Goal: Information Seeking & Learning: Learn about a topic

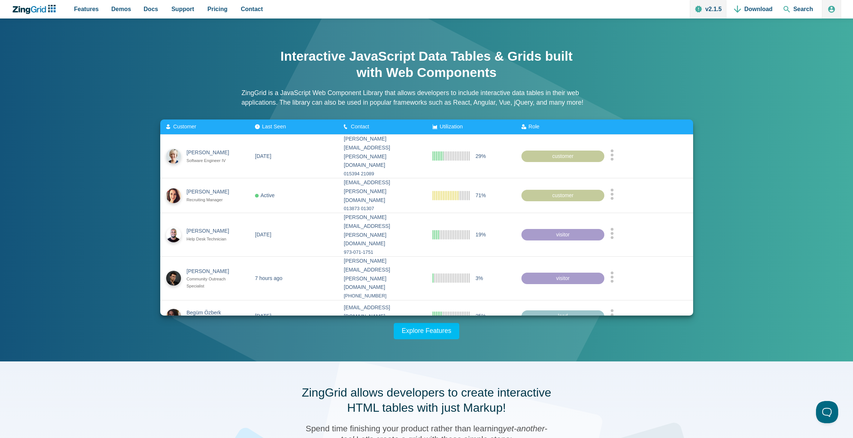
click at [449, 332] on link "Explore Features" at bounding box center [427, 331] width 66 height 16
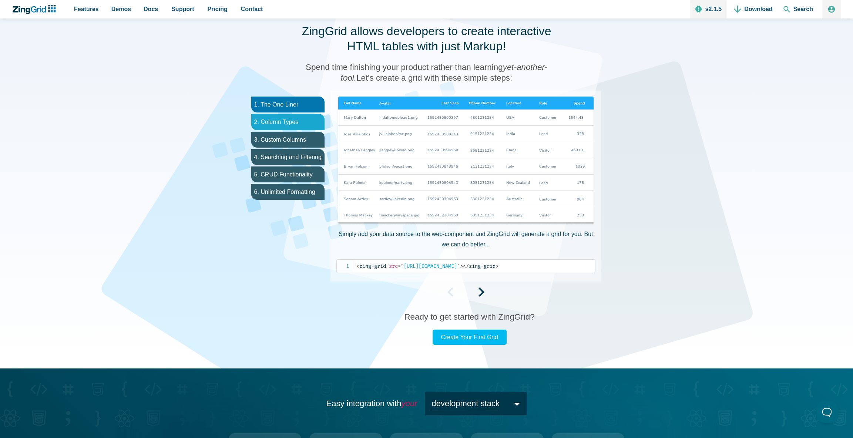
click at [314, 127] on li "2. Column Types" at bounding box center [287, 122] width 73 height 16
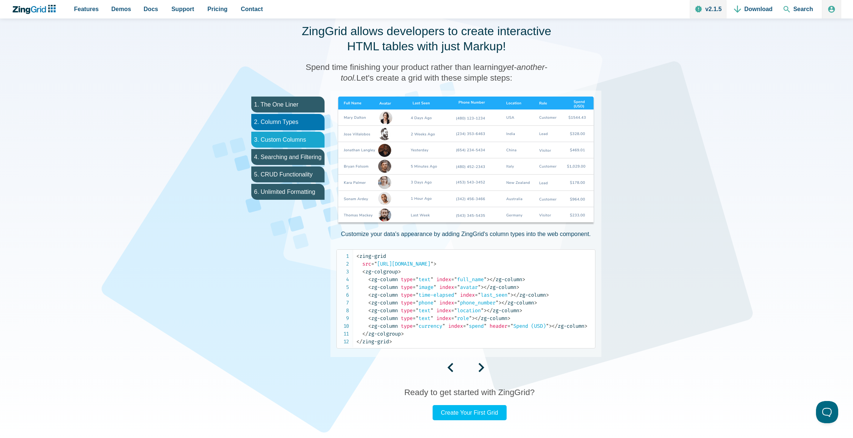
click at [313, 135] on li "3. Custom Columns" at bounding box center [287, 140] width 73 height 16
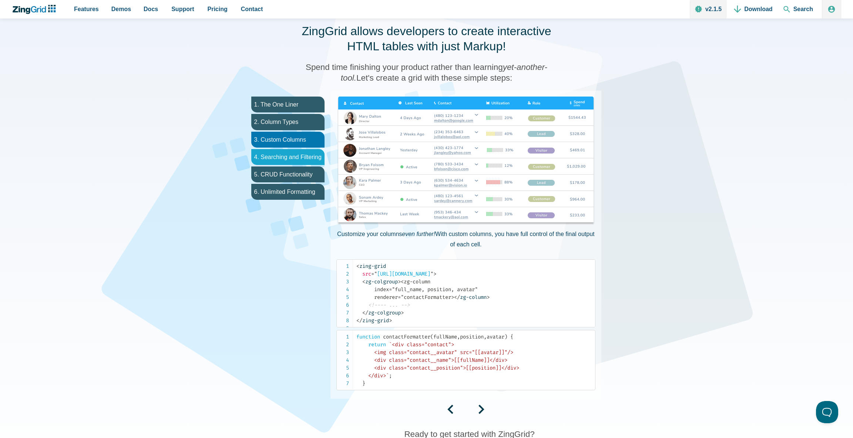
click at [311, 153] on li "4. Searching and Filtering" at bounding box center [287, 157] width 73 height 16
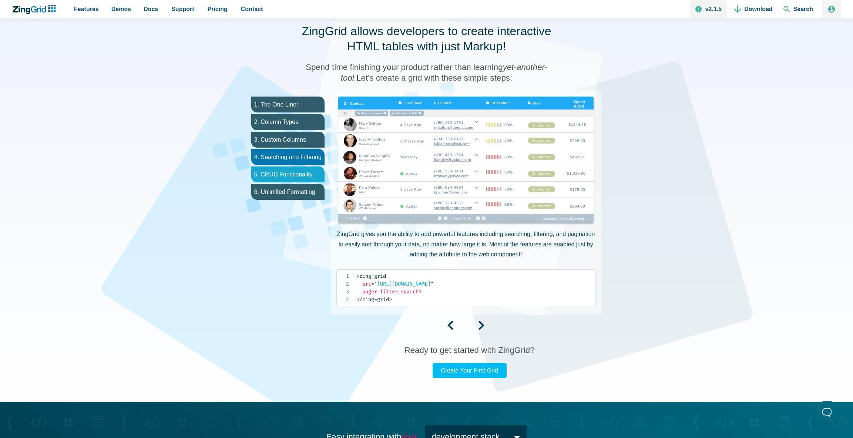
click at [313, 175] on li "5. CRUD Functionality" at bounding box center [287, 175] width 73 height 16
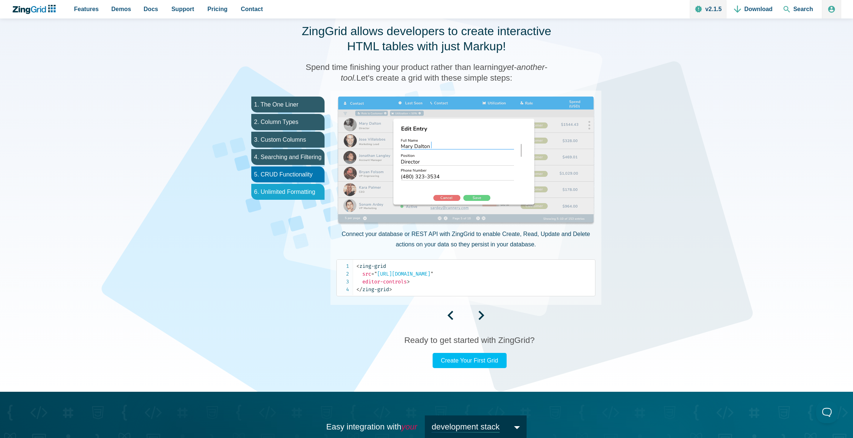
click at [314, 194] on li "6. Unlimited Formatting" at bounding box center [287, 192] width 73 height 16
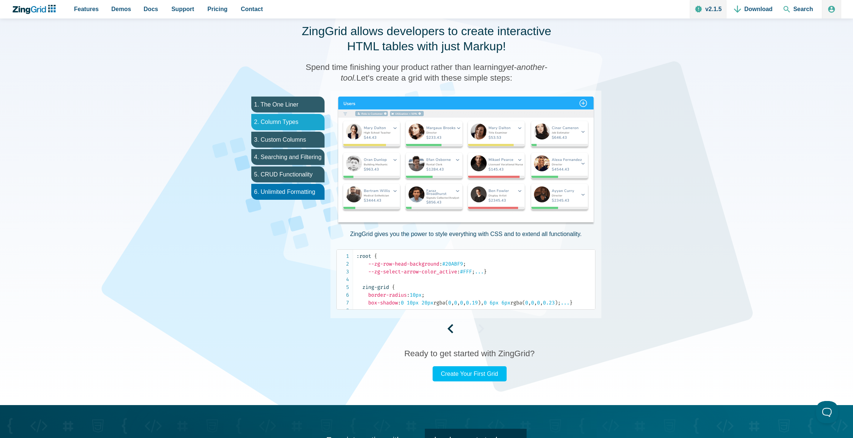
click at [290, 115] on li "2. Column Types" at bounding box center [287, 122] width 73 height 16
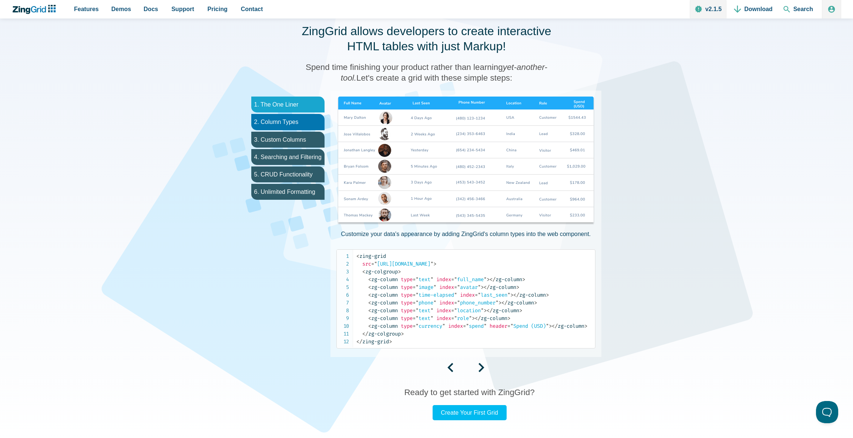
click at [303, 106] on li "1. The One Liner" at bounding box center [287, 105] width 73 height 16
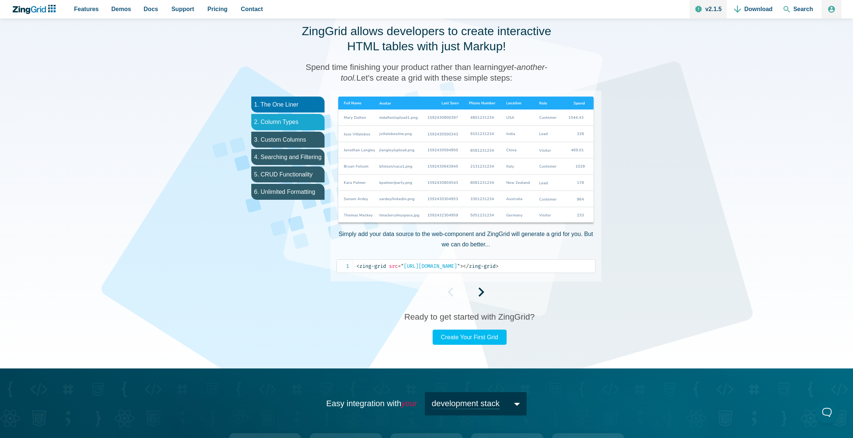
click at [311, 119] on li "2. Column Types" at bounding box center [287, 122] width 73 height 16
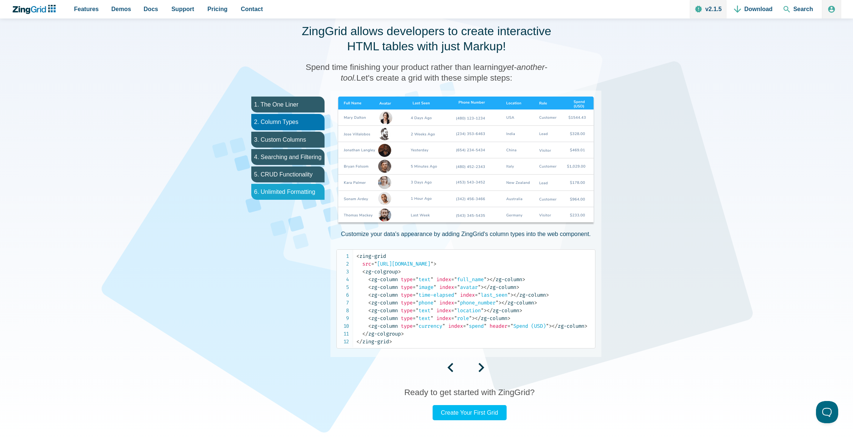
click at [313, 193] on li "6. Unlimited Formatting" at bounding box center [287, 192] width 73 height 16
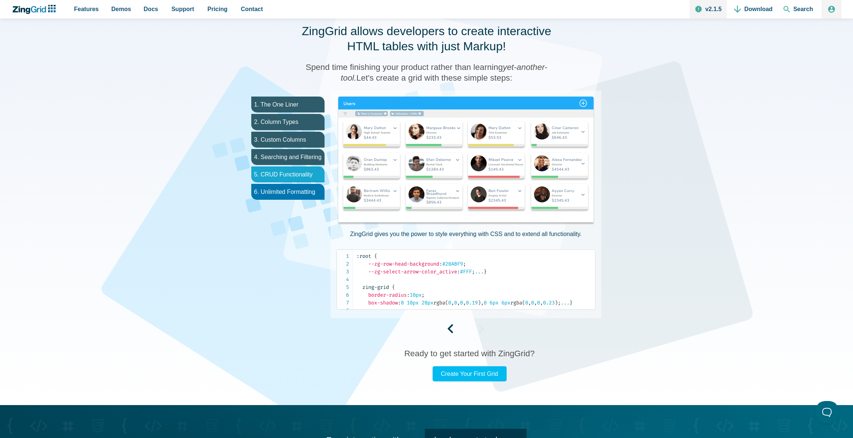
click at [300, 178] on li "5. CRUD Functionality" at bounding box center [287, 175] width 73 height 16
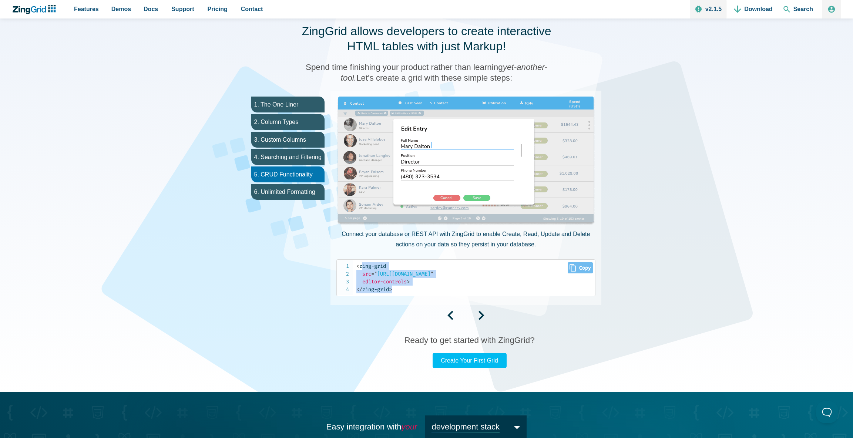
drag, startPoint x: 397, startPoint y: 288, endPoint x: 364, endPoint y: 269, distance: 38.2
click at [364, 269] on code "< zing-grid src = " [URL][DOMAIN_NAME] " editor-controls > </ zing-grid >" at bounding box center [476, 277] width 239 height 31
click at [377, 274] on span """ at bounding box center [375, 274] width 3 height 6
click at [434, 276] on span "= " [URL][DOMAIN_NAME] "" at bounding box center [402, 274] width 62 height 6
click at [299, 154] on li "4. Searching and Filtering" at bounding box center [287, 157] width 73 height 16
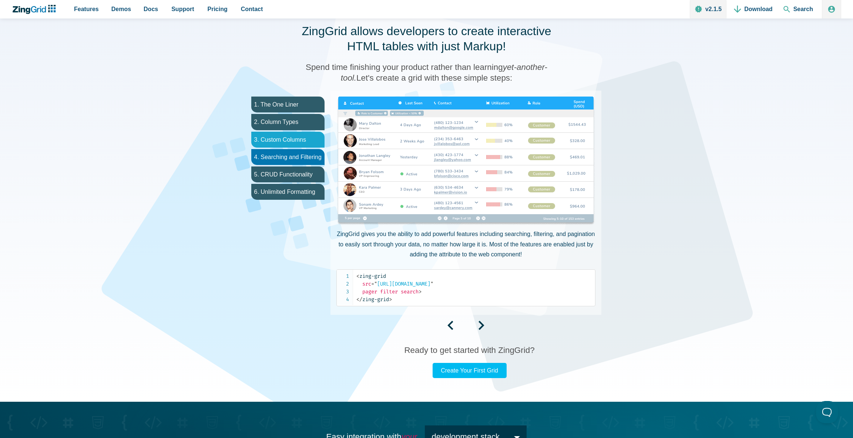
click at [302, 143] on li "3. Custom Columns" at bounding box center [287, 140] width 73 height 16
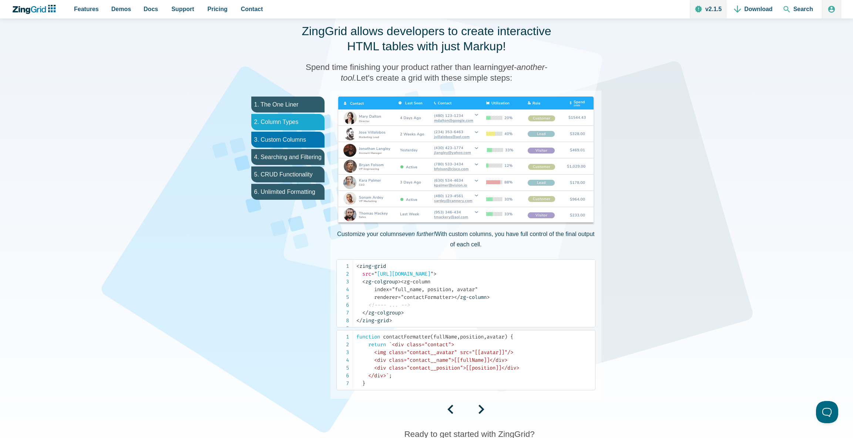
click at [302, 127] on li "2. Column Types" at bounding box center [287, 122] width 73 height 16
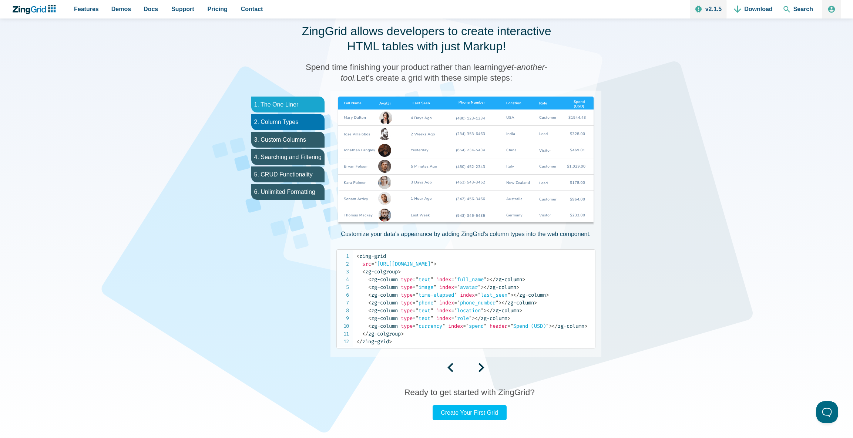
click at [302, 107] on li "1. The One Liner" at bounding box center [287, 105] width 73 height 16
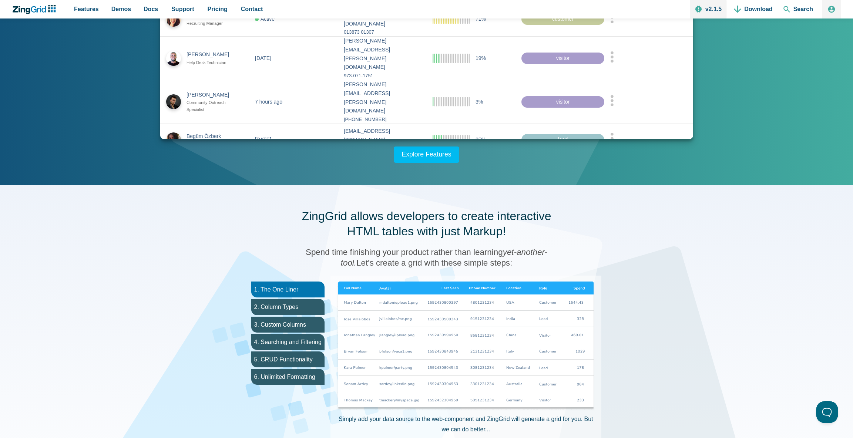
scroll to position [0, 0]
